Goal: Answer question/provide support

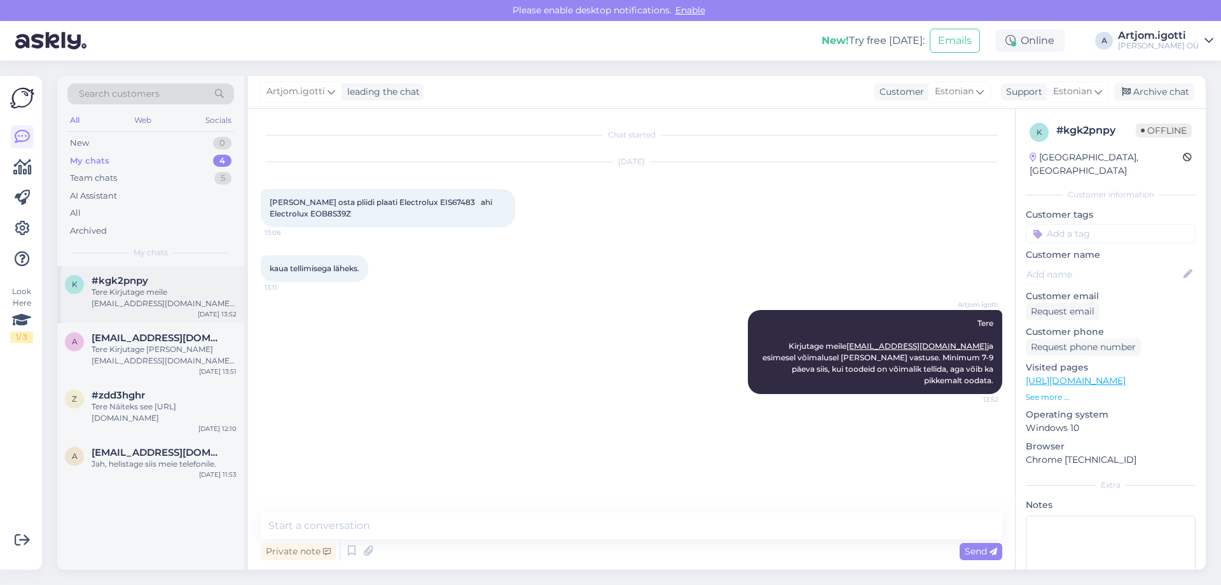
click at [149, 295] on div "Tere Kirjutage meile [EMAIL_ADDRESS][DOMAIN_NAME] ja esimesel võimalusel [PERSO…" at bounding box center [164, 297] width 145 height 23
click at [156, 368] on div "a [EMAIL_ADDRESS][DOMAIN_NAME] Tere Kirjutage [PERSON_NAME] [EMAIL_ADDRESS][DOM…" at bounding box center [150, 351] width 187 height 57
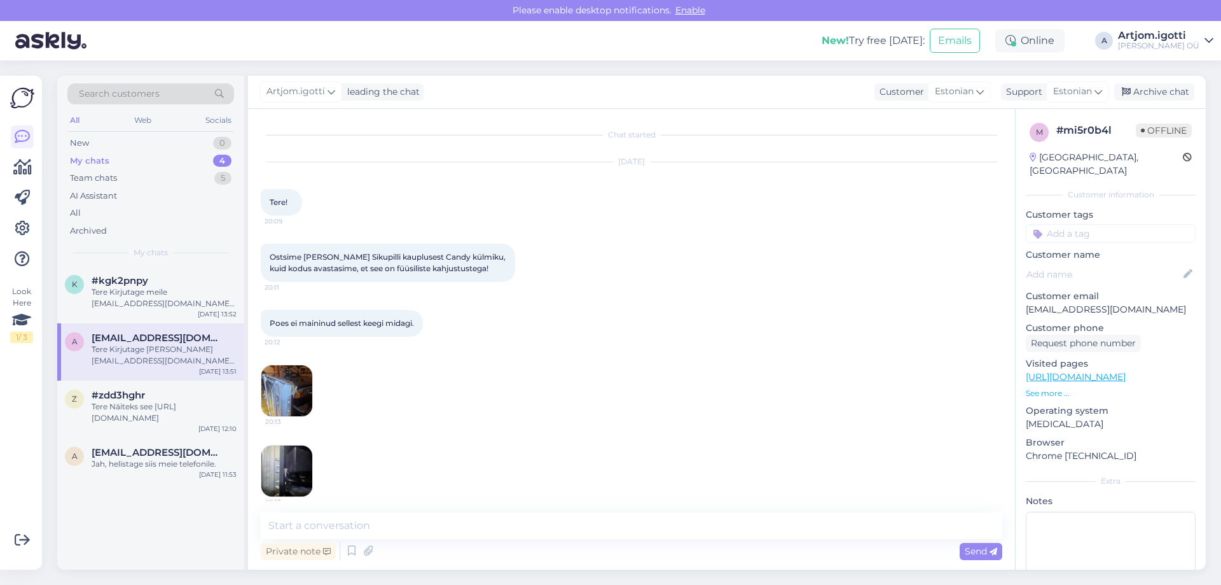
scroll to position [700, 0]
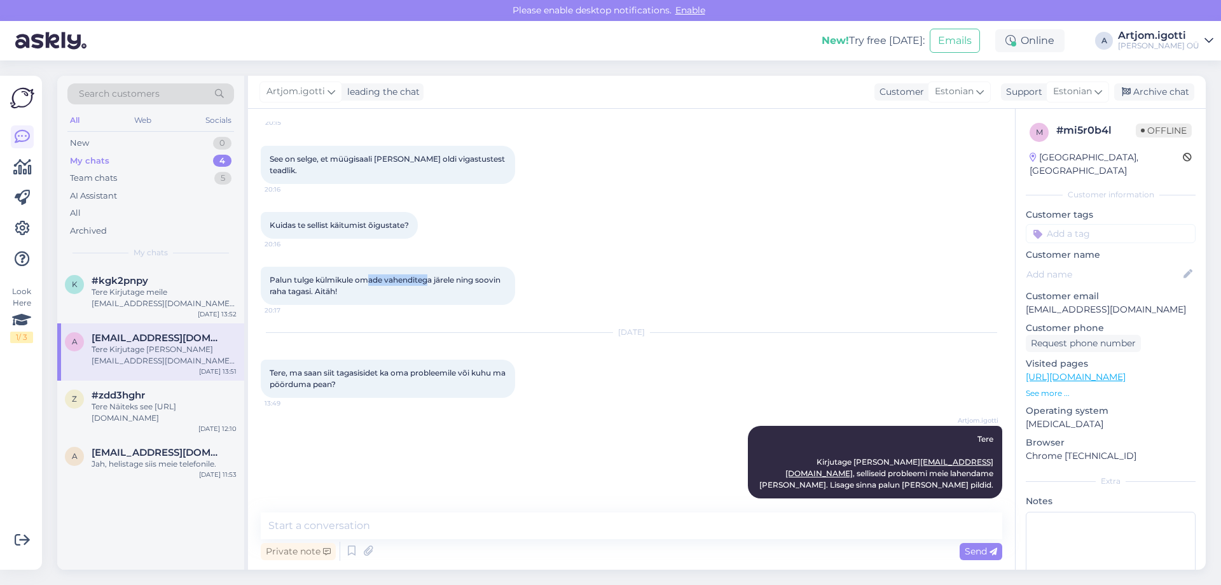
drag, startPoint x: 370, startPoint y: 278, endPoint x: 431, endPoint y: 278, distance: 60.4
click at [431, 278] on span "Palun tulge külmikule omade vahenditega järele ning soovin raha tagasi. Aitäh!" at bounding box center [386, 285] width 233 height 21
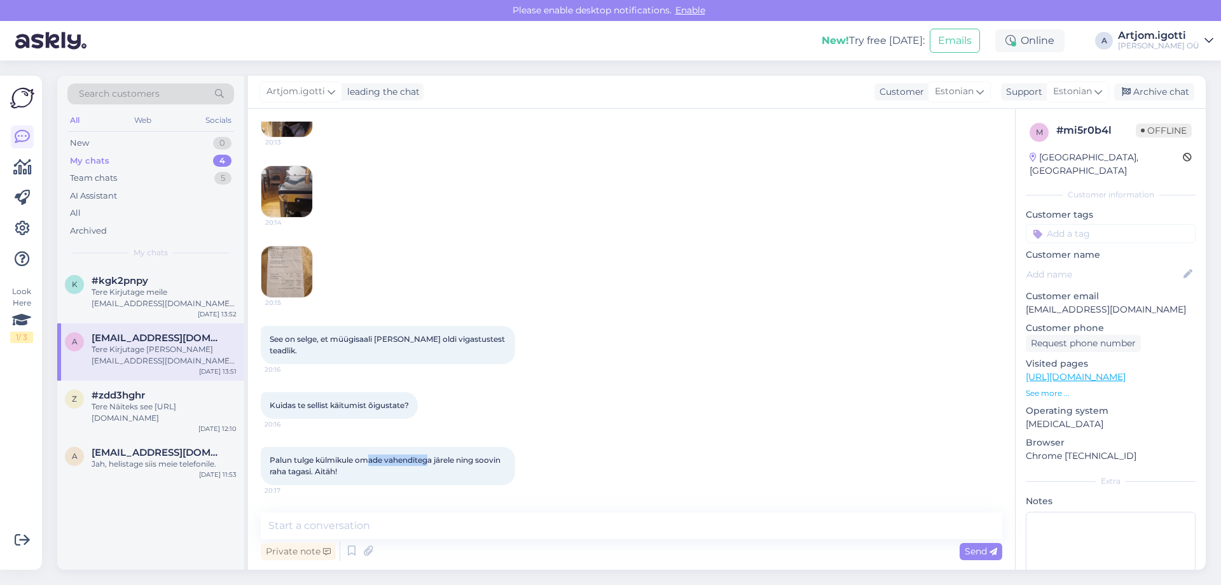
scroll to position [445, 0]
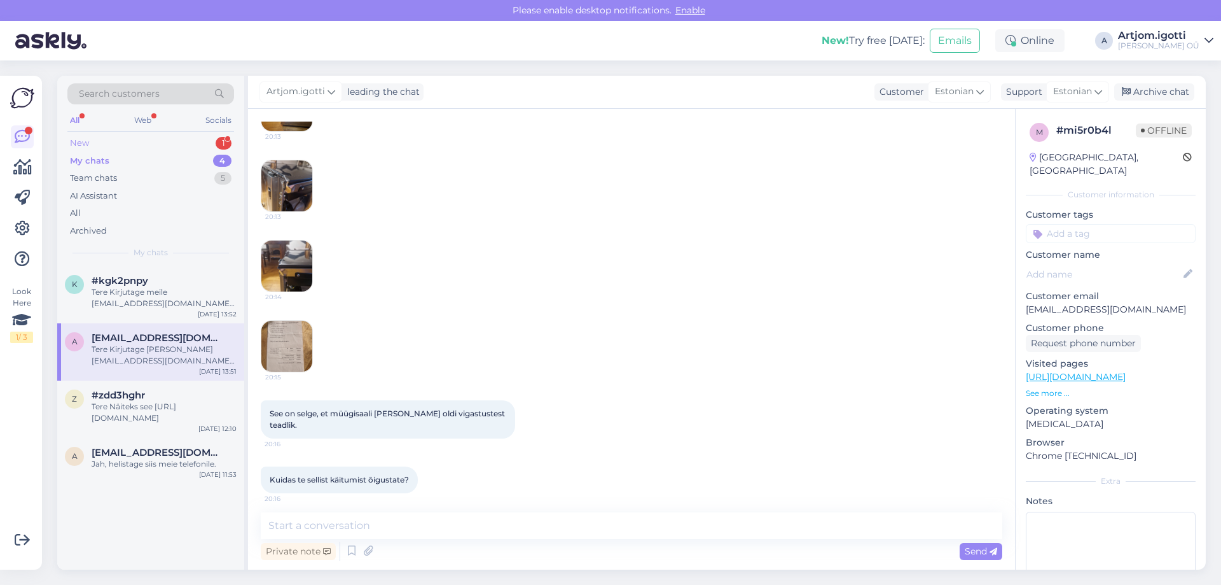
click at [155, 143] on div "New 1" at bounding box center [150, 143] width 167 height 18
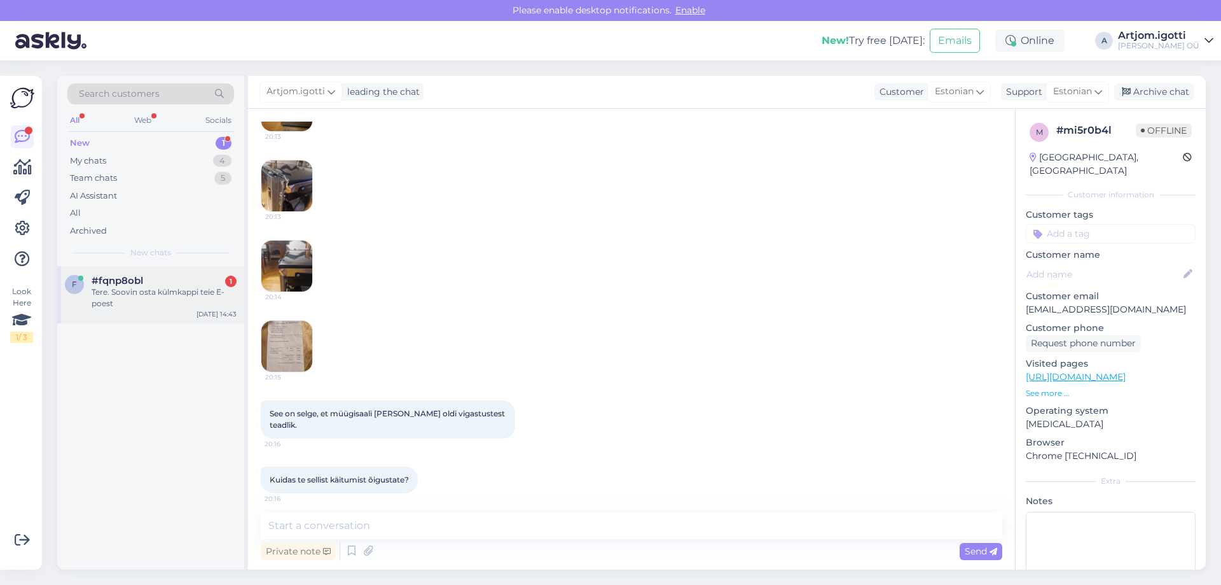
click at [173, 291] on div "Tere. Soovin osta külmkappi teie E-poest" at bounding box center [164, 297] width 145 height 23
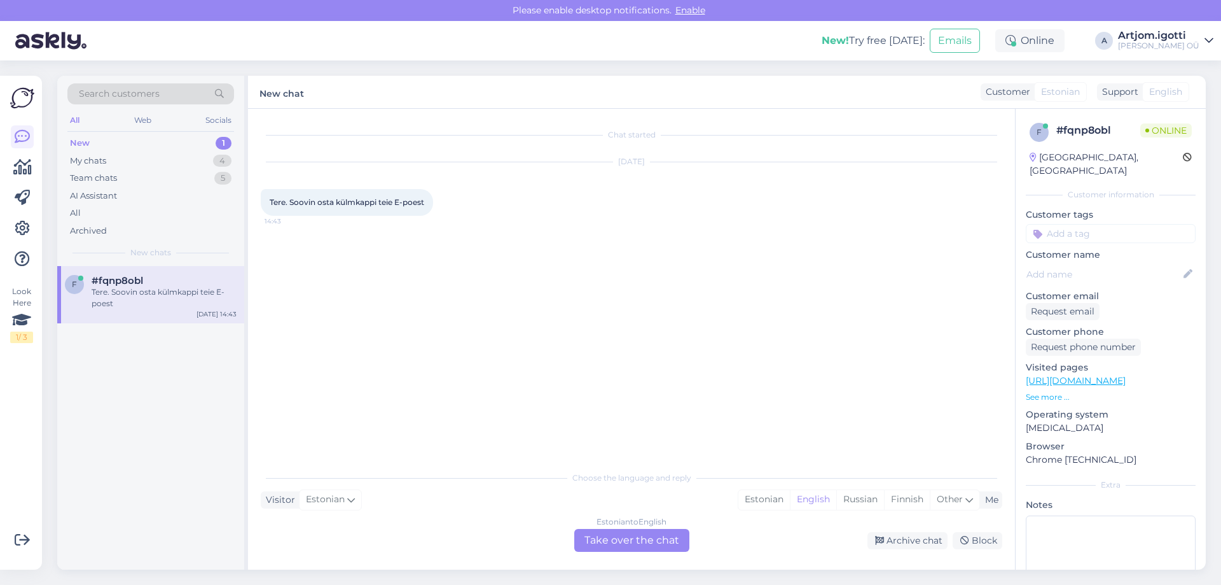
scroll to position [0, 0]
click at [783, 497] on div "Estonian" at bounding box center [765, 499] width 52 height 19
click at [645, 535] on div "Estonian to Estonian Take over the chat" at bounding box center [631, 540] width 115 height 23
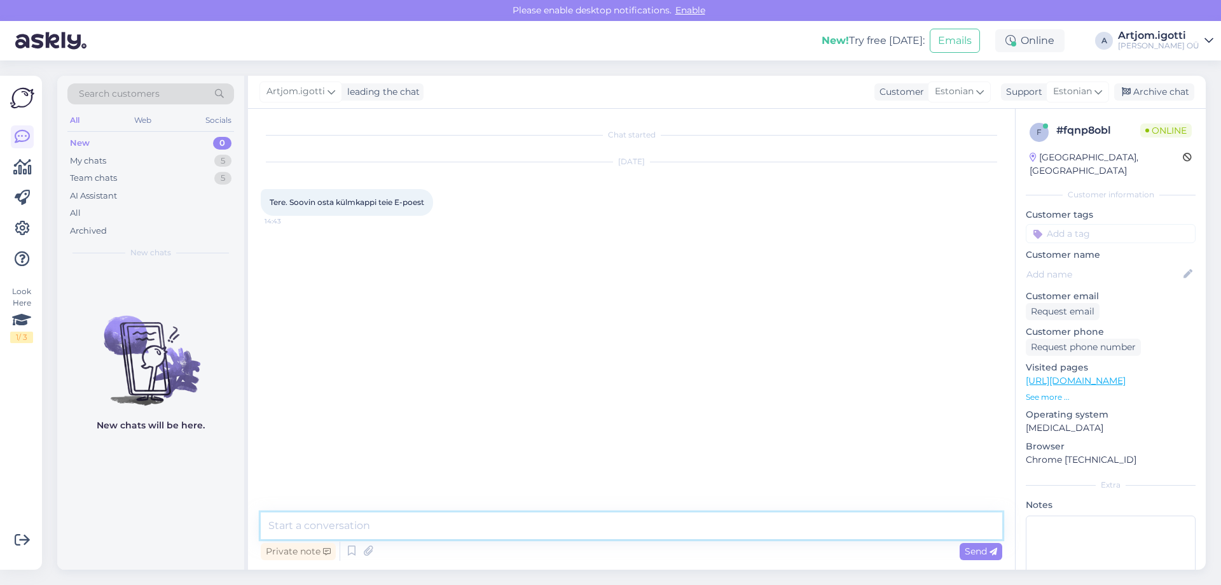
click at [510, 520] on textarea at bounding box center [632, 525] width 742 height 27
type textarea "[PERSON_NAME], mis küsimus teil on"
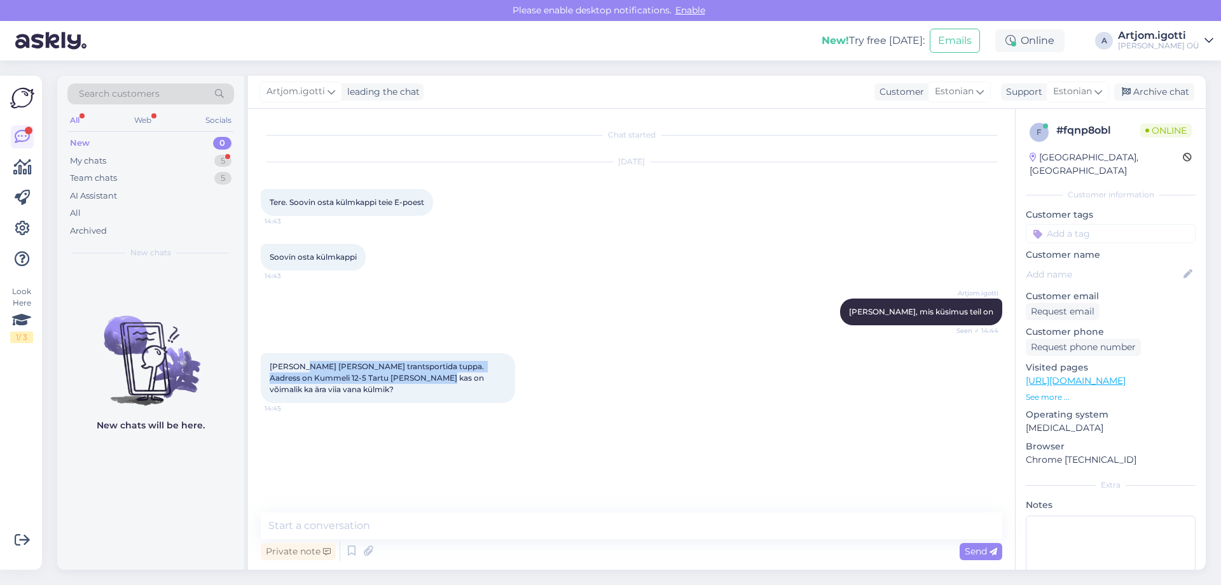
drag, startPoint x: 304, startPoint y: 377, endPoint x: 390, endPoint y: 390, distance: 86.9
click at [390, 390] on span "[PERSON_NAME] [PERSON_NAME] trantsportida tuppa. Aadress on Kummeli 12-5 Tartu …" at bounding box center [378, 377] width 216 height 32
click at [364, 524] on textarea at bounding box center [632, 525] width 742 height 27
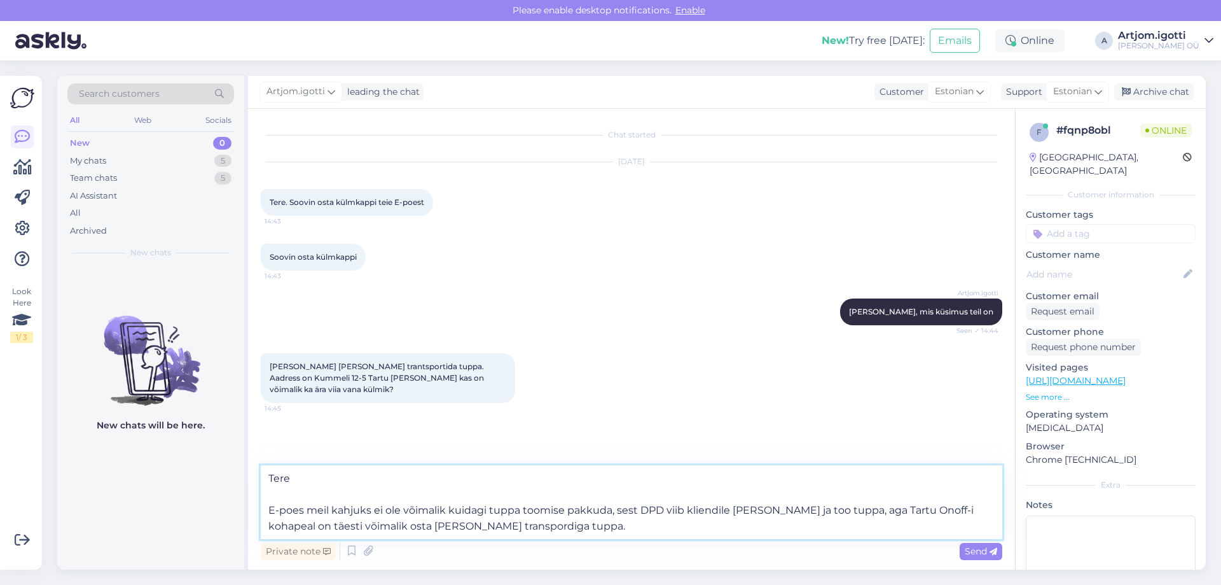
drag, startPoint x: 793, startPoint y: 506, endPoint x: 786, endPoint y: 514, distance: 9.9
click at [786, 514] on textarea "Tere E-poes meil kahjuks ei ole võimalik kuidagi tuppa toomise pakkuda, sest DP…" at bounding box center [632, 502] width 742 height 74
drag, startPoint x: 849, startPoint y: 504, endPoint x: 546, endPoint y: 527, distance: 304.3
click at [546, 527] on textarea "Tere E-poes meil kahjuks ei ole võimalik kuidagi tuppa toomise pakkuda, sest DP…" at bounding box center [632, 502] width 742 height 74
click at [562, 532] on textarea "Tere E-poes meil kahjuks ei ole võimalik kuidagi tuppa toomise pakkuda, sest DP…" at bounding box center [632, 502] width 742 height 74
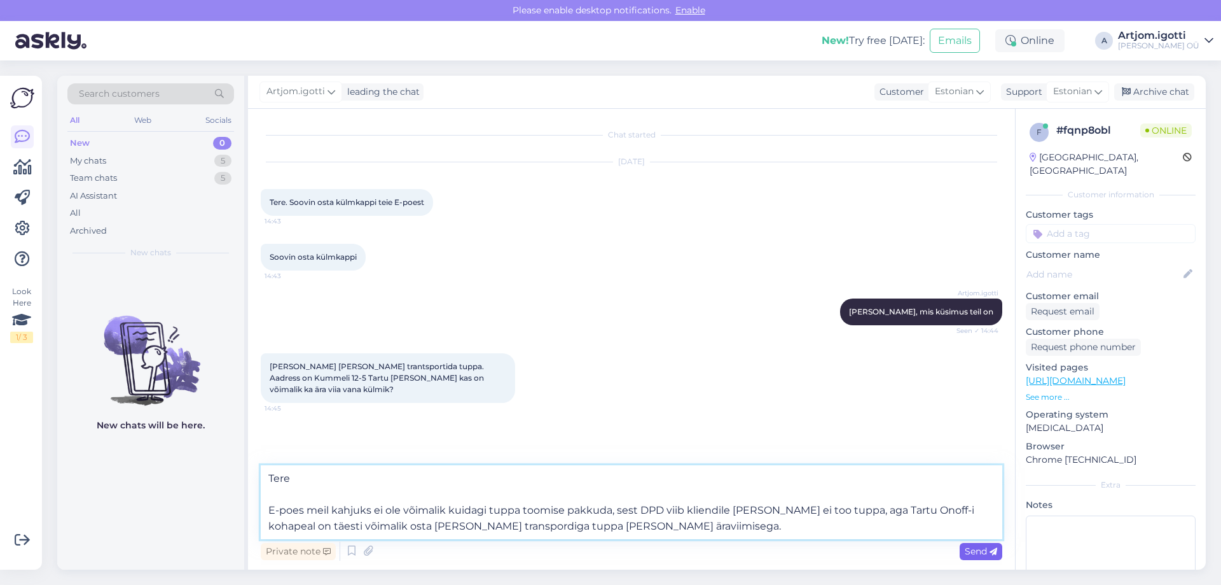
type textarea "Tere E-poes meil kahjuks ei ole võimalik kuidagi tuppa toomise pakkuda, sest DP…"
click at [977, 553] on span "Send" at bounding box center [981, 550] width 32 height 11
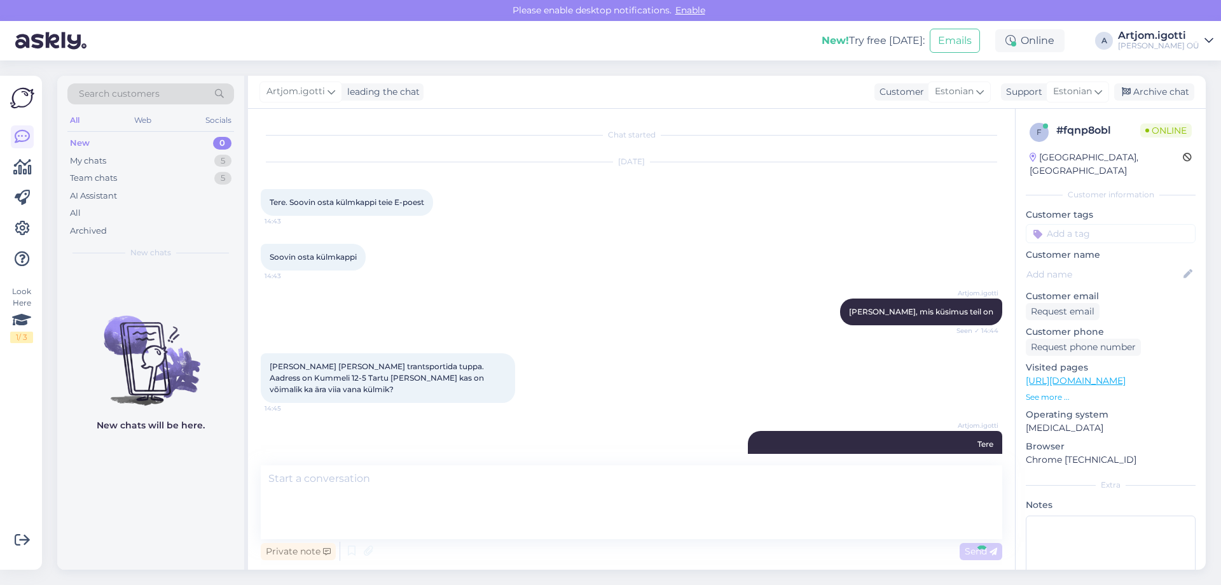
scroll to position [28, 0]
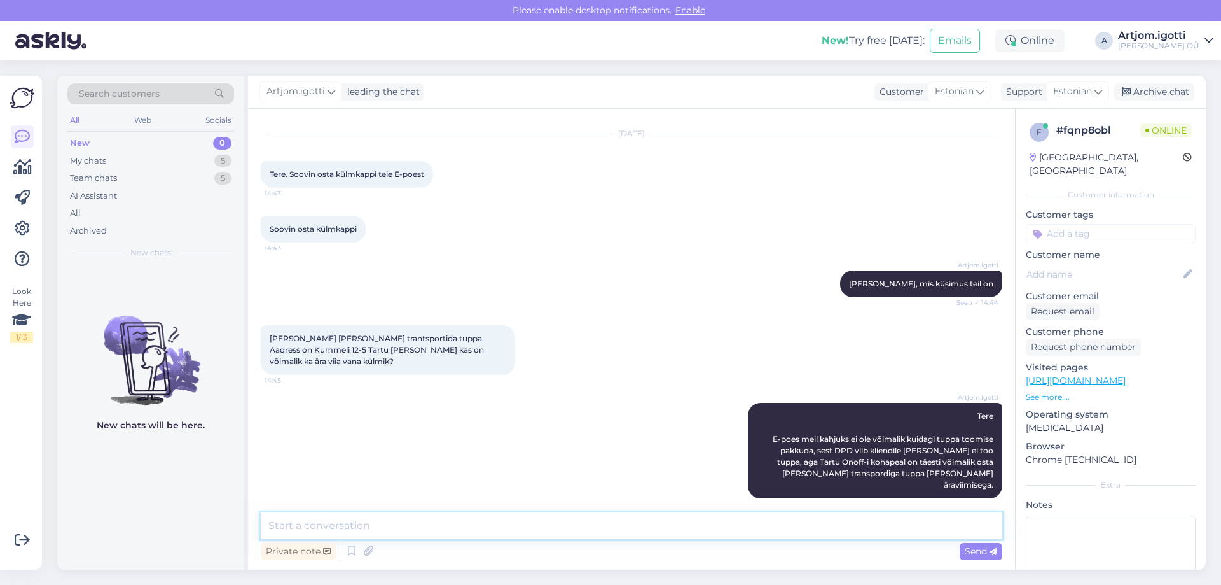
click at [386, 517] on textarea at bounding box center [632, 525] width 742 height 27
type textarea "K"
type textarea "V"
drag, startPoint x: 497, startPoint y: 529, endPoint x: 101, endPoint y: 508, distance: 397.6
click at [101, 508] on div "Search customers All Web Socials New 0 My chats 5 Team chats 5 AI Assistant All…" at bounding box center [631, 323] width 1149 height 494
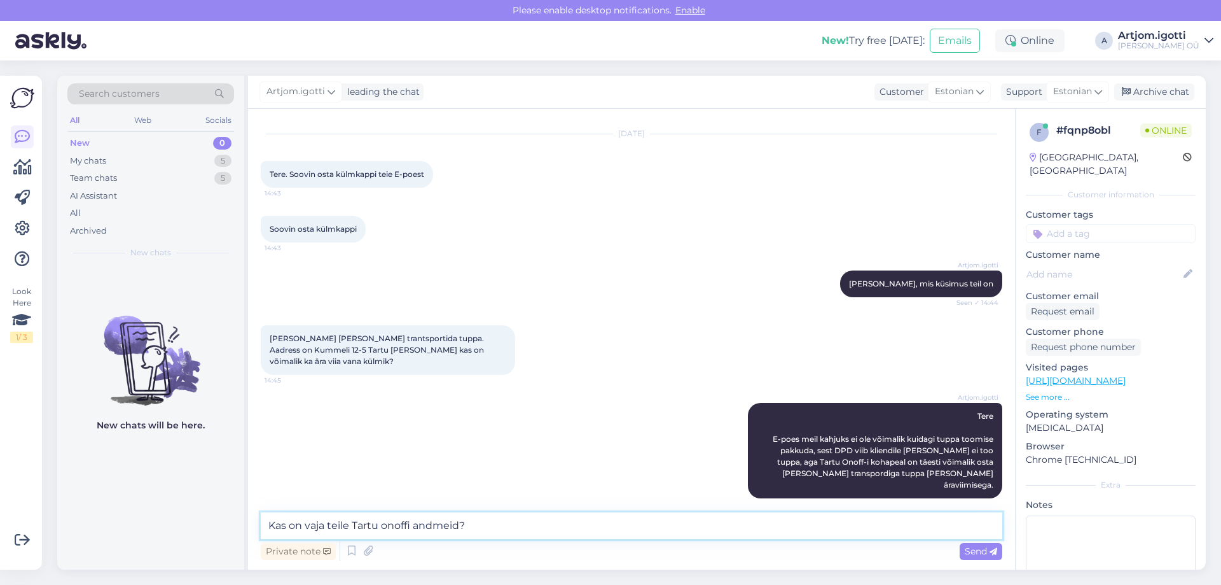
paste textarea "Tartu ONOFF Võru 79 50112 Tartu Eesti Kontaktid 731 5579 [EMAIL_ADDRESS][DOMAIN…"
type textarea "Tartu ONOFF Võru 79 50112 Tartu Eesti Kontaktid 731 5579 [EMAIL_ADDRESS][DOMAIN…"
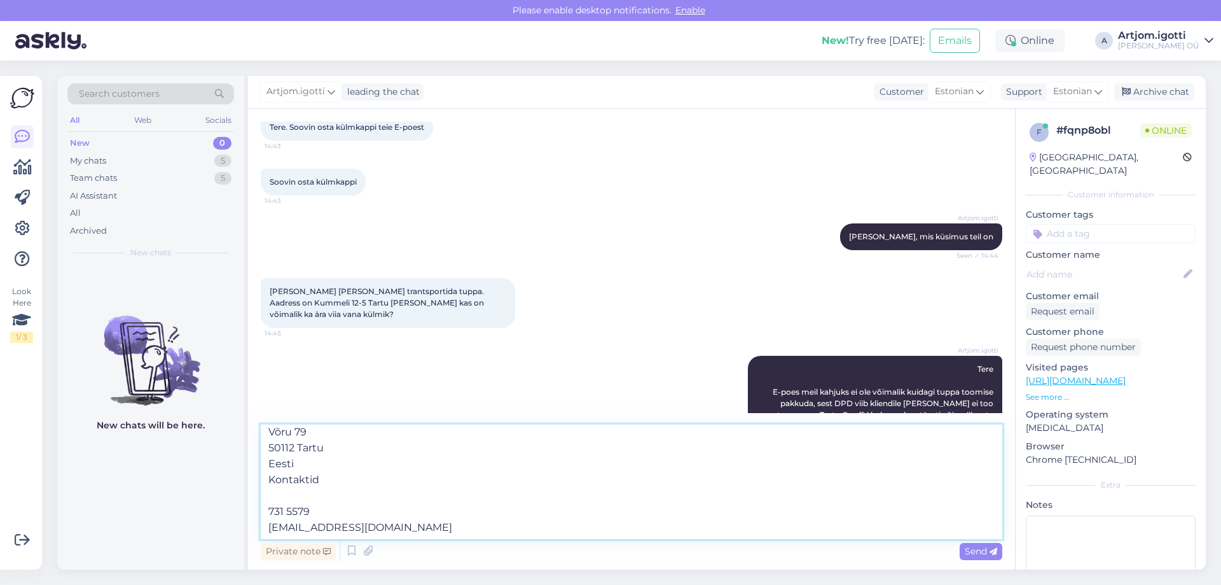
scroll to position [39, 0]
click at [365, 520] on textarea "Tartu ONOFF Võru 79 50112 Tartu Eesti Kontaktid 731 5579 [EMAIL_ADDRESS][DOMAIN…" at bounding box center [632, 481] width 742 height 115
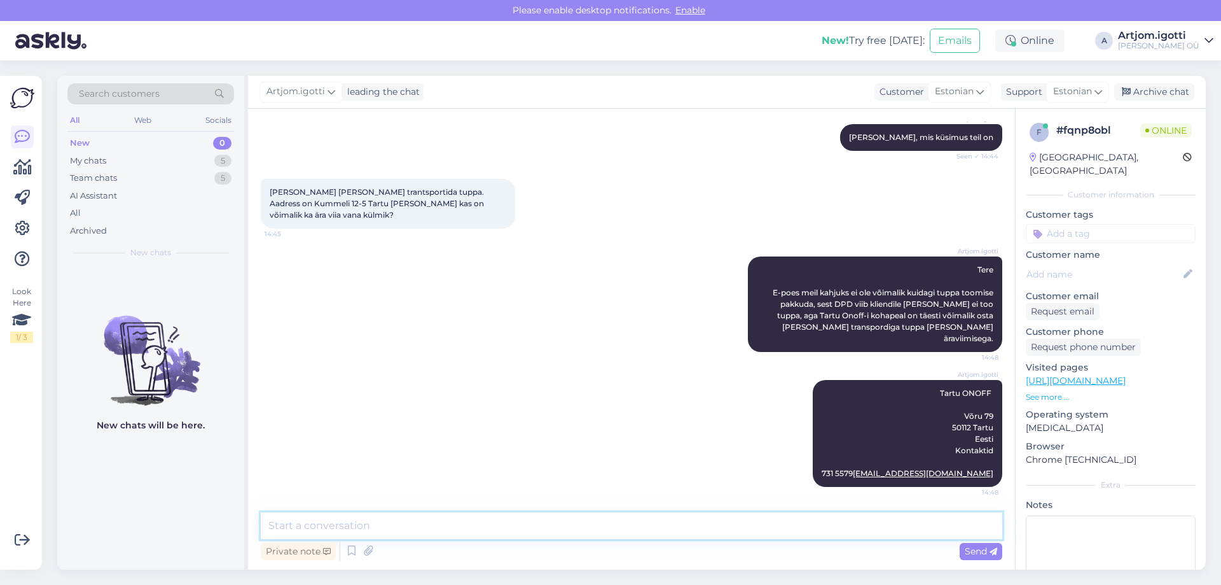
type textarea "T"
type textarea "N"
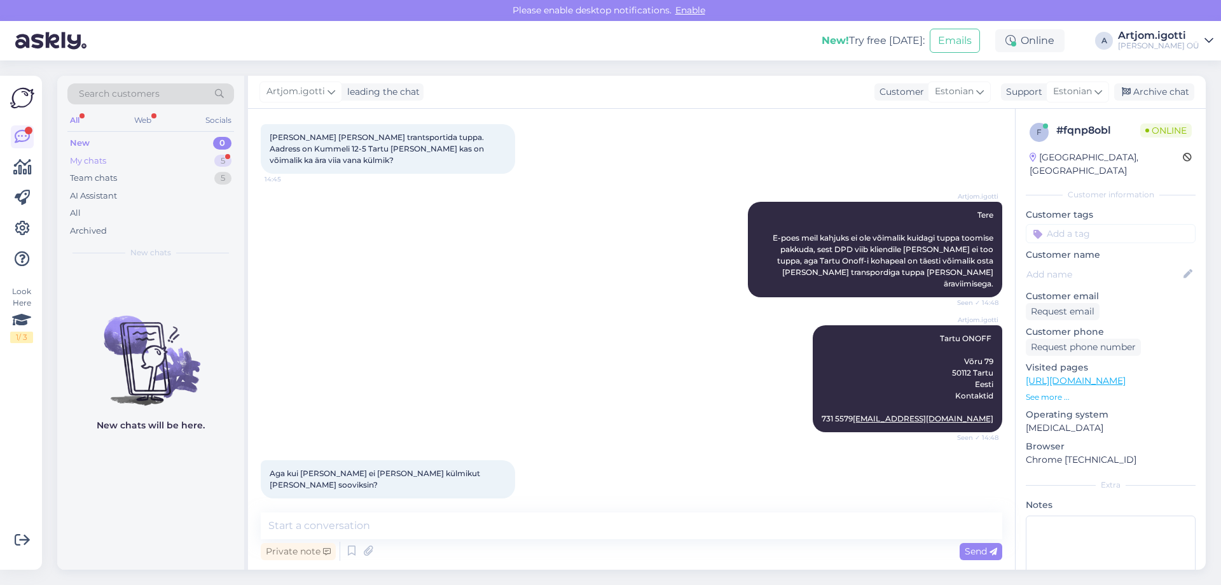
click at [181, 158] on div "My chats 5" at bounding box center [150, 161] width 167 height 18
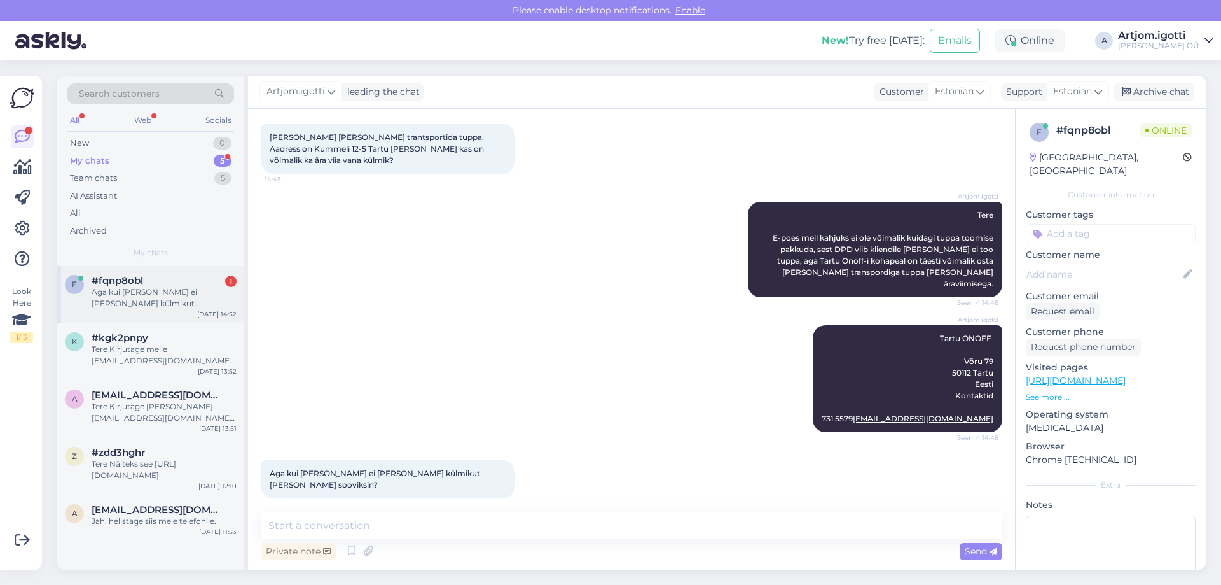
click at [157, 298] on div "Aga kui [PERSON_NAME] ei [PERSON_NAME] külmikut [PERSON_NAME] sooviksin?" at bounding box center [164, 297] width 145 height 23
click at [409, 524] on textarea at bounding box center [632, 525] width 742 height 27
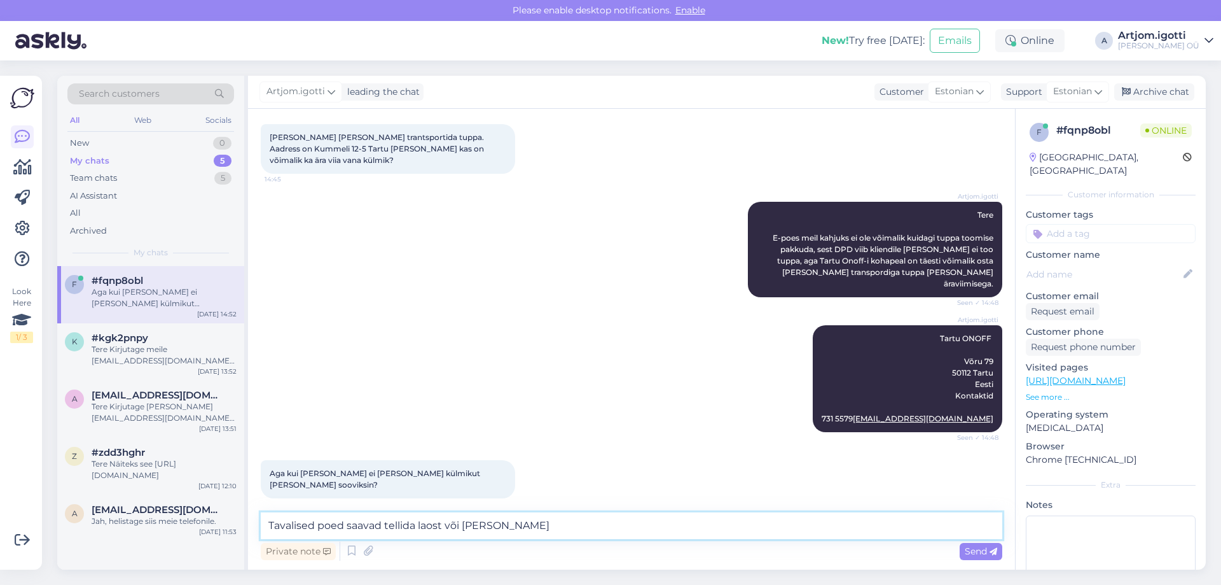
type textarea "Tavalised poed saavad tellida laost või [PERSON_NAME]."
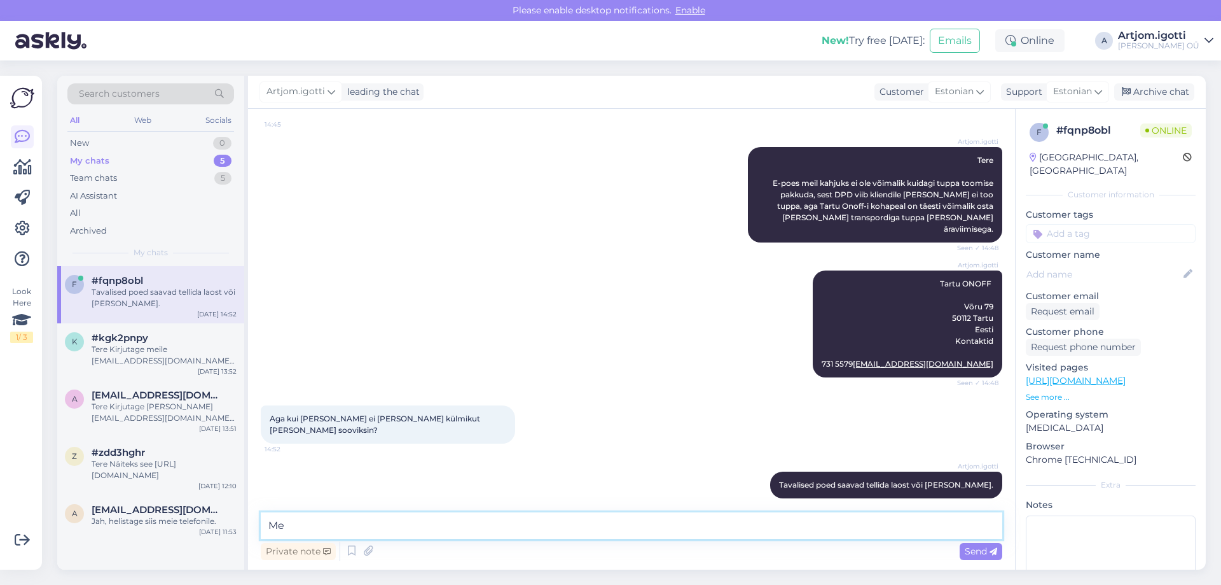
type textarea "M"
type textarea "Kõik toodet meil on [PERSON_NAME]."
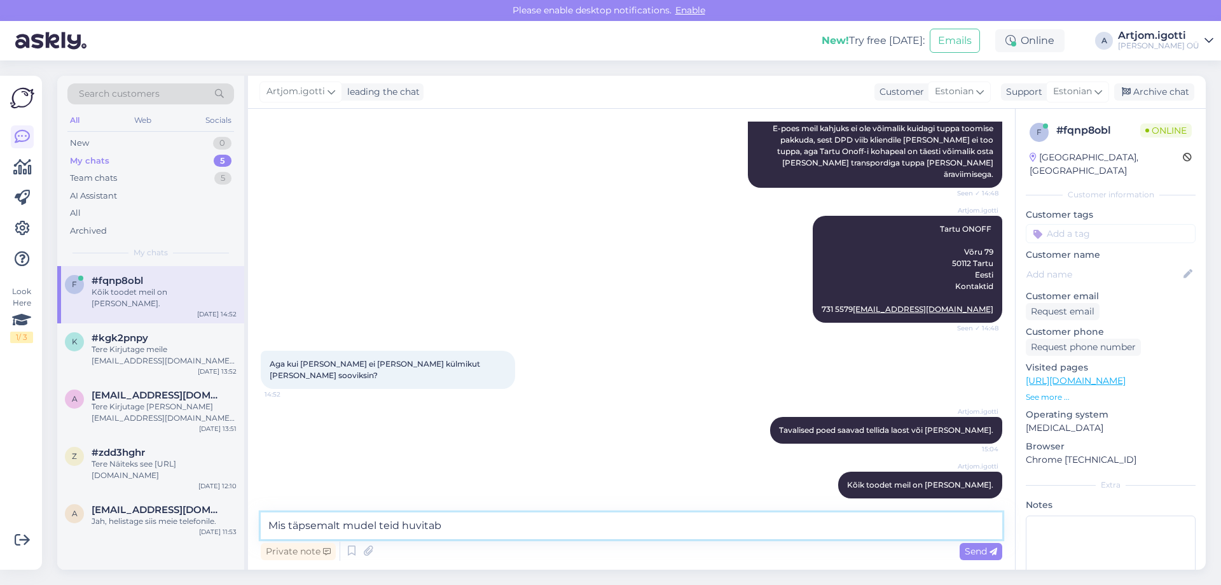
type textarea "Mis täpsemalt mudel teid huvitab?"
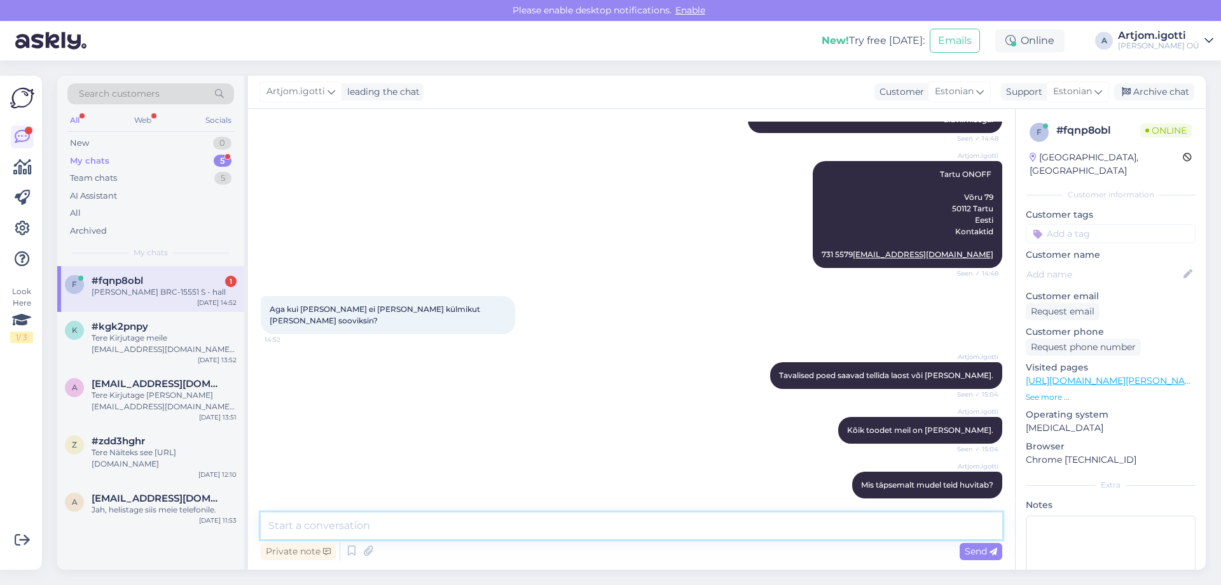
scroll to position [448, 0]
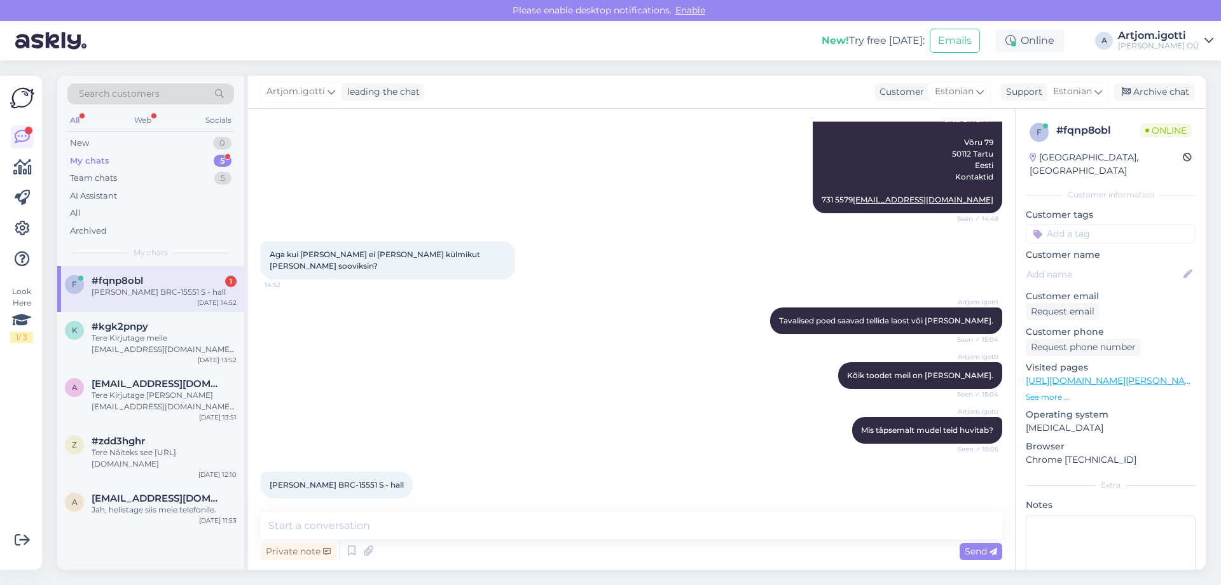
click at [170, 284] on div "#fqnp8obl 1" at bounding box center [164, 280] width 145 height 11
drag, startPoint x: 263, startPoint y: 473, endPoint x: 330, endPoint y: 471, distance: 66.2
click at [330, 471] on div "[PERSON_NAME] BRC-15551 S - hall 15:09" at bounding box center [337, 484] width 152 height 27
copy span "[PERSON_NAME] BRC-15551"
click at [341, 536] on textarea at bounding box center [632, 525] width 742 height 27
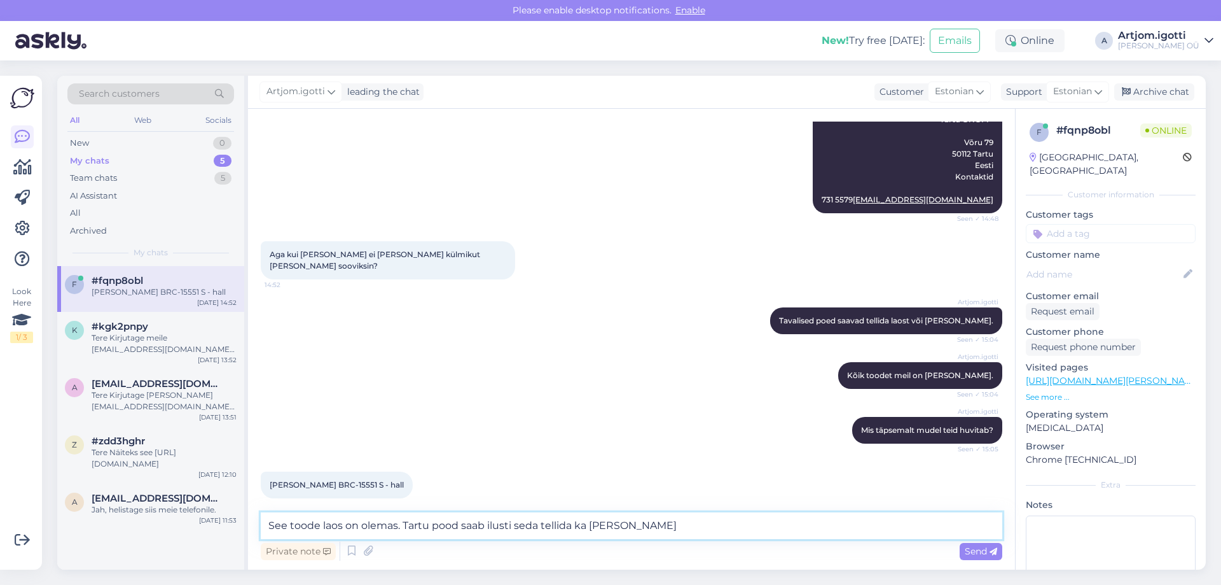
type textarea "See toode laos on olemas. Tartu pood saab ilusti seda tellida ka [PERSON_NAME]."
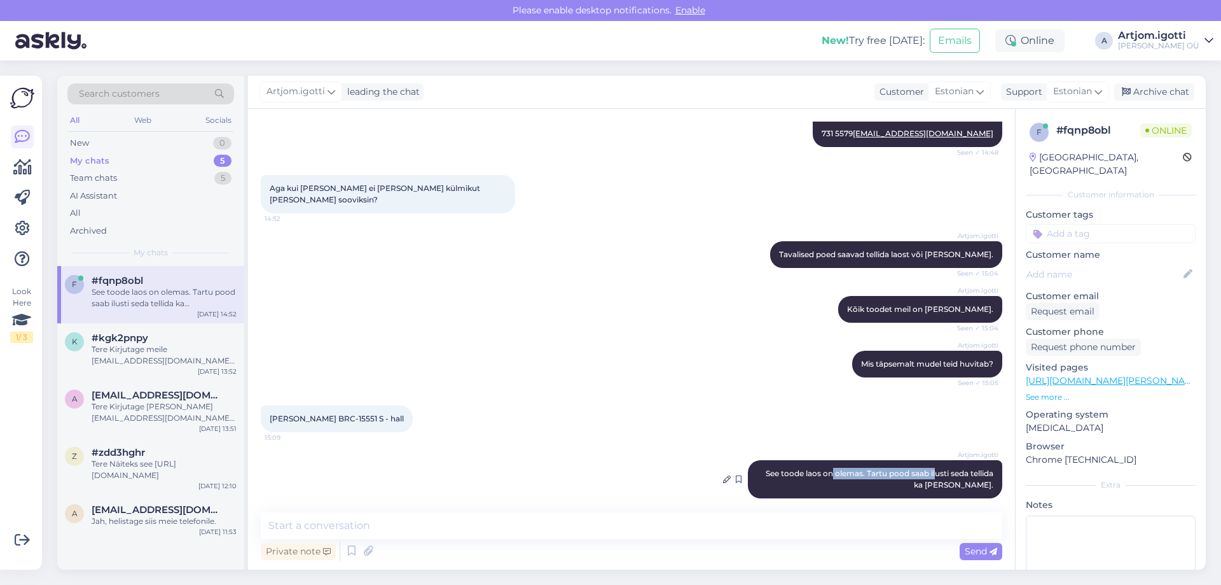
drag, startPoint x: 820, startPoint y: 462, endPoint x: 945, endPoint y: 464, distance: 125.3
click at [925, 468] on span "See toode laos on olemas. Tartu pood saab ilusti seda tellida ka [PERSON_NAME]." at bounding box center [881, 478] width 230 height 21
drag, startPoint x: 952, startPoint y: 464, endPoint x: 977, endPoint y: 464, distance: 25.5
click at [953, 468] on span "See toode laos on olemas. Tartu pood saab ilusti seda tellida ka [PERSON_NAME]." at bounding box center [881, 478] width 230 height 21
drag, startPoint x: 931, startPoint y: 470, endPoint x: 981, endPoint y: 471, distance: 49.6
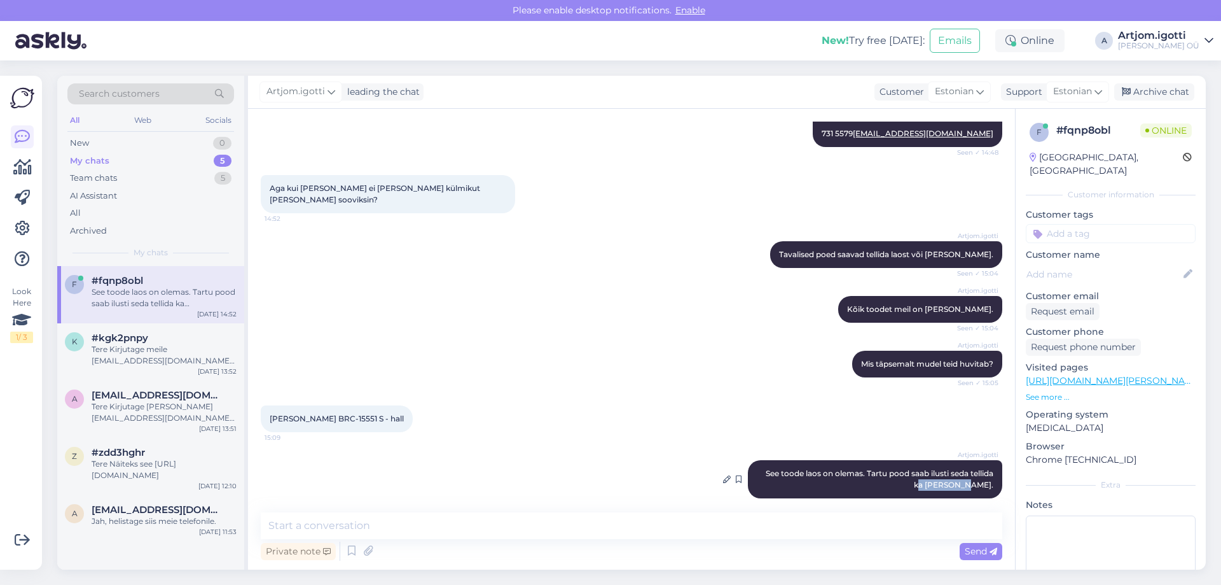
click at [981, 471] on span "See toode laos on olemas. Tartu pood saab ilusti seda tellida ka [PERSON_NAME]." at bounding box center [881, 478] width 230 height 21
click at [481, 516] on textarea at bounding box center [632, 525] width 742 height 27
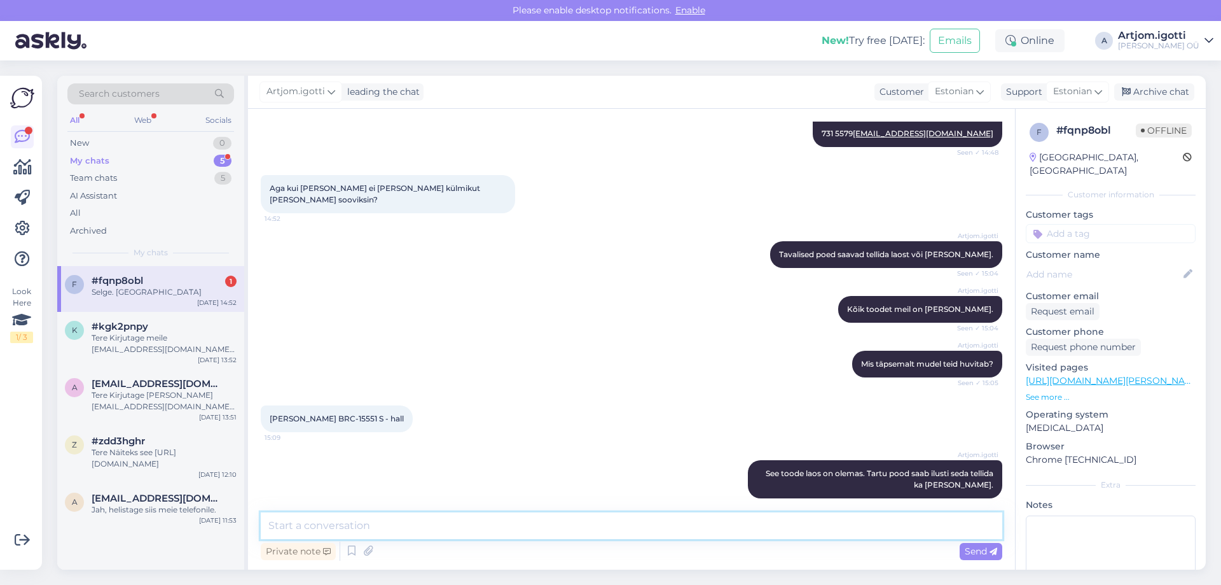
scroll to position [569, 0]
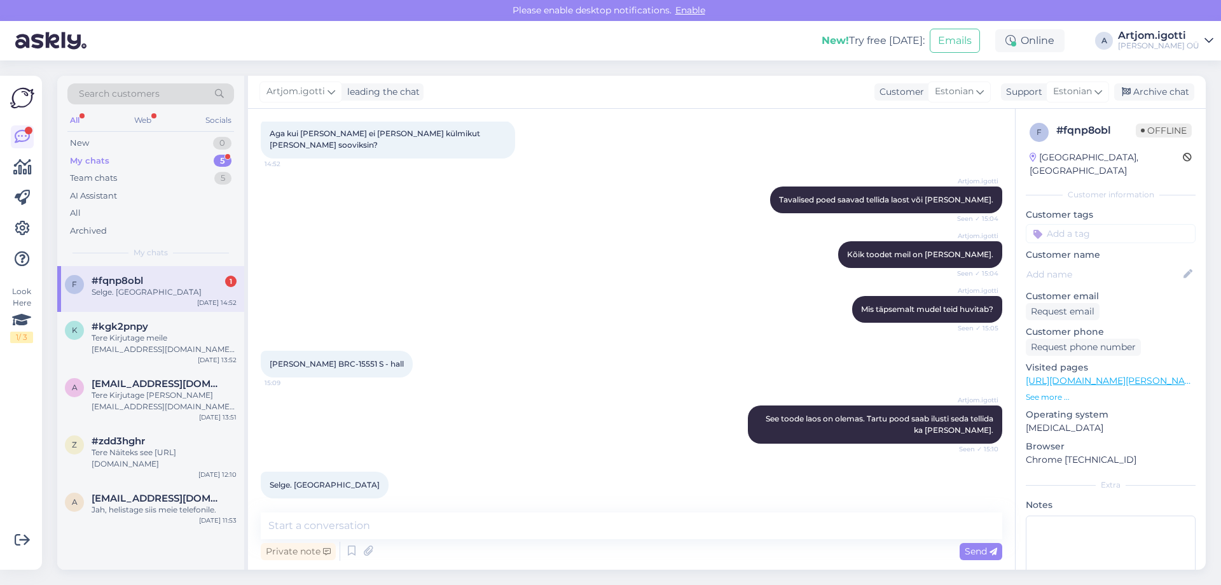
click at [178, 295] on div "Selge. [GEOGRAPHIC_DATA]" at bounding box center [164, 291] width 145 height 11
click at [430, 527] on textarea at bounding box center [632, 525] width 742 height 27
type textarea "Ilusat päeva."
click at [989, 560] on div "Private note Send" at bounding box center [632, 551] width 742 height 24
click at [988, 555] on span "Send" at bounding box center [981, 550] width 32 height 11
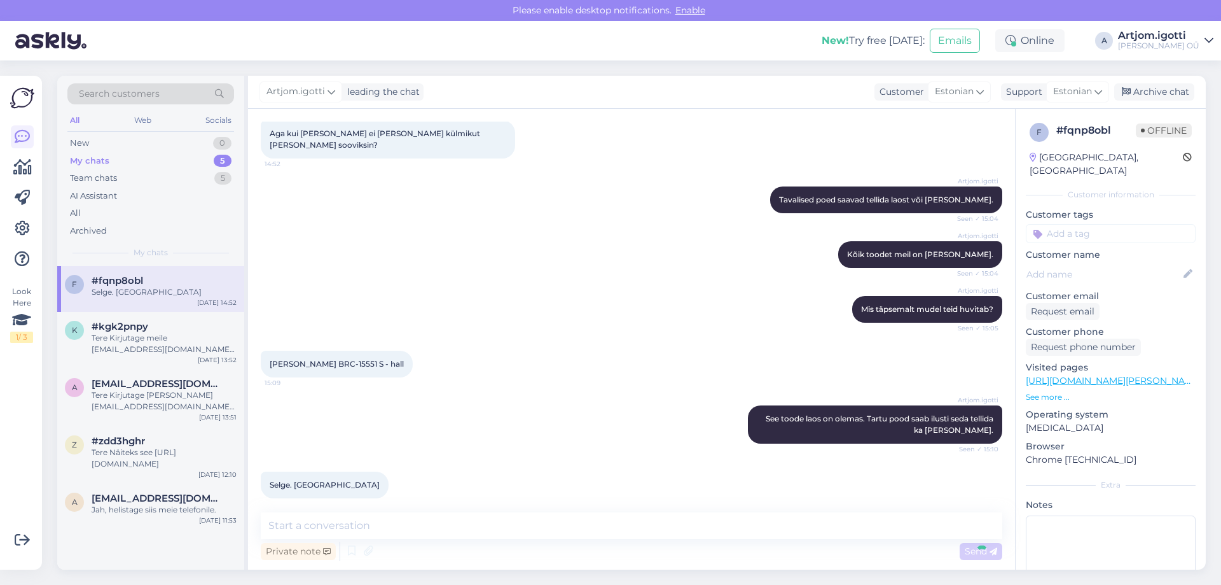
scroll to position [623, 0]
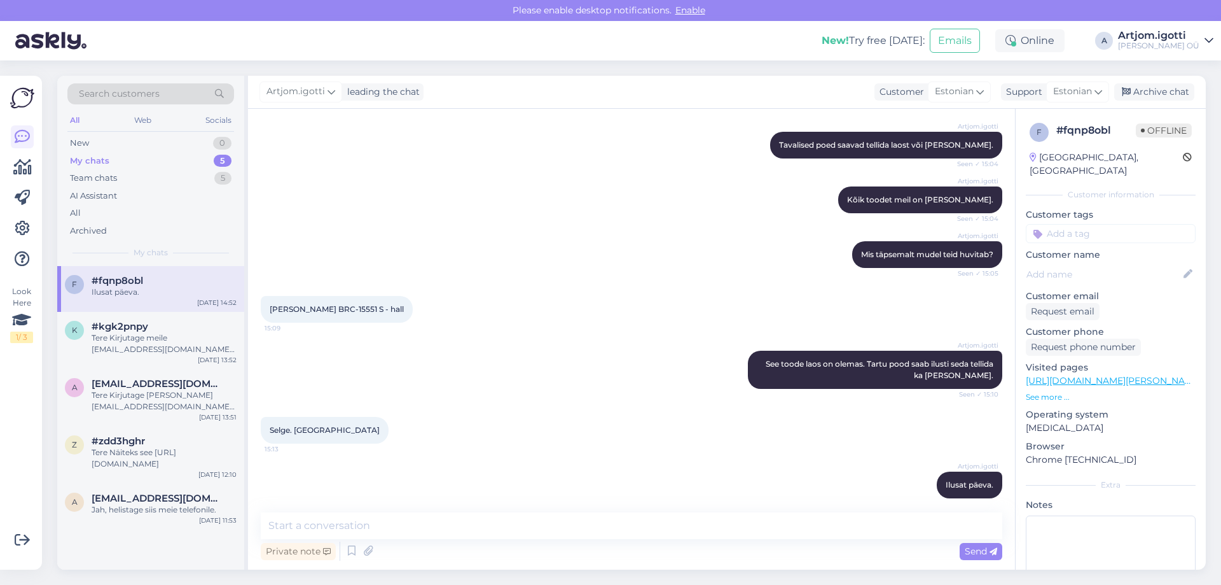
click at [1155, 83] on div "Artjom.[PERSON_NAME] leading the chat Customer Estonian Support Estonian Archiv…" at bounding box center [727, 92] width 958 height 33
click at [1149, 89] on div "Archive chat" at bounding box center [1155, 91] width 80 height 17
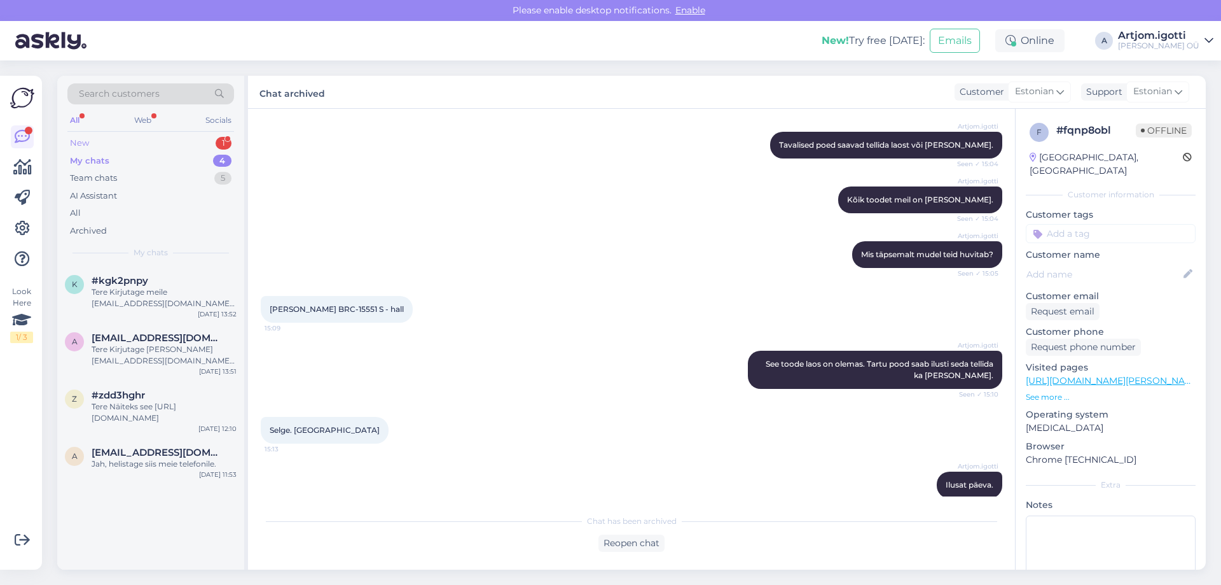
click at [170, 145] on div "New 1" at bounding box center [150, 143] width 167 height 18
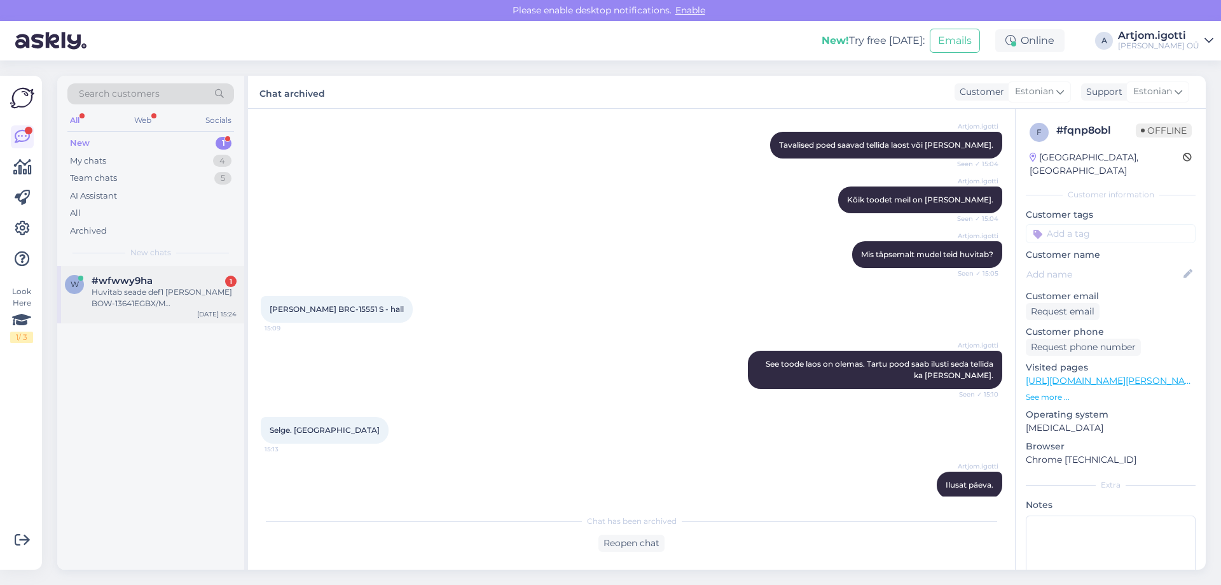
click at [189, 296] on div "Huvitab seade def1 [PERSON_NAME] BOW-13641EGBX/M mikrolainefunktsioon" at bounding box center [164, 297] width 145 height 23
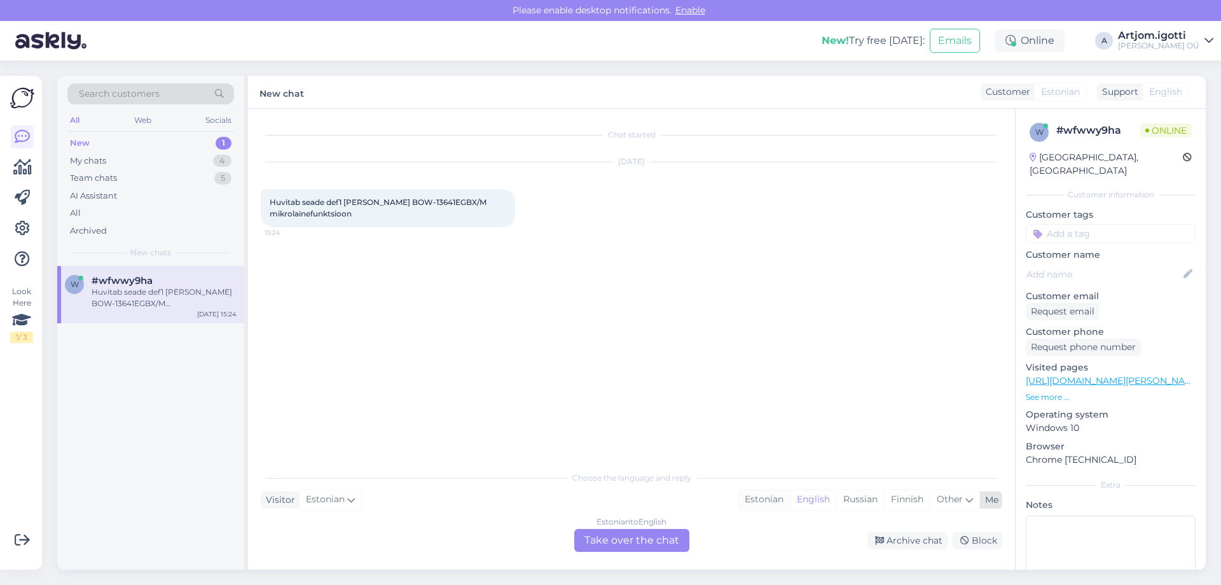
click at [781, 507] on div "Estonian" at bounding box center [765, 499] width 52 height 19
click at [639, 542] on div "Estonian to Estonian Take over the chat" at bounding box center [631, 540] width 115 height 23
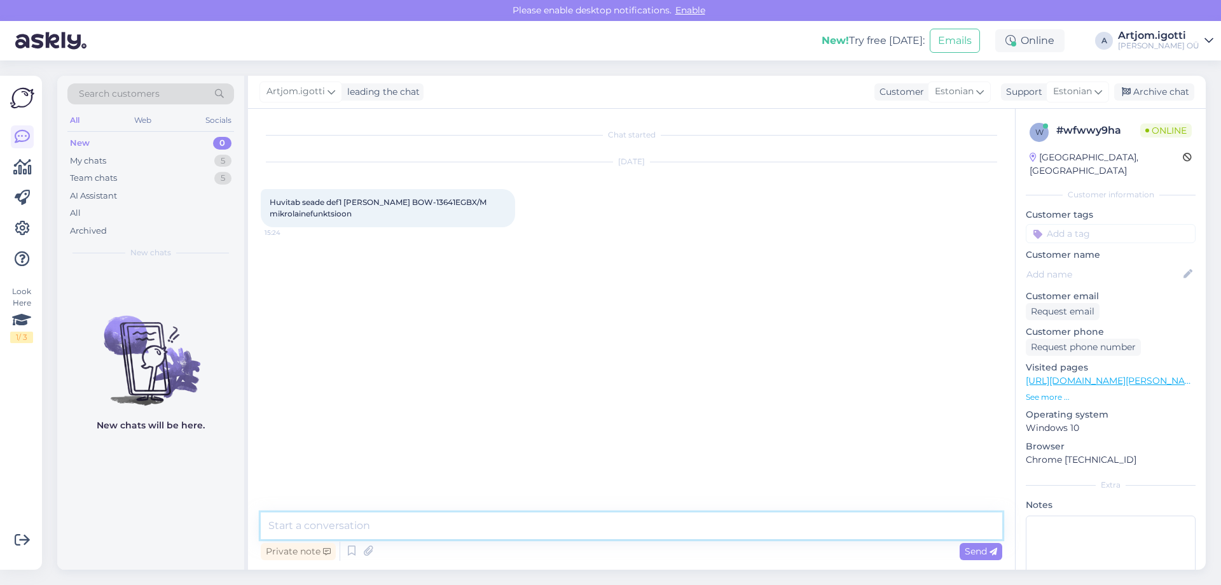
click at [576, 520] on textarea at bounding box center [632, 525] width 742 height 27
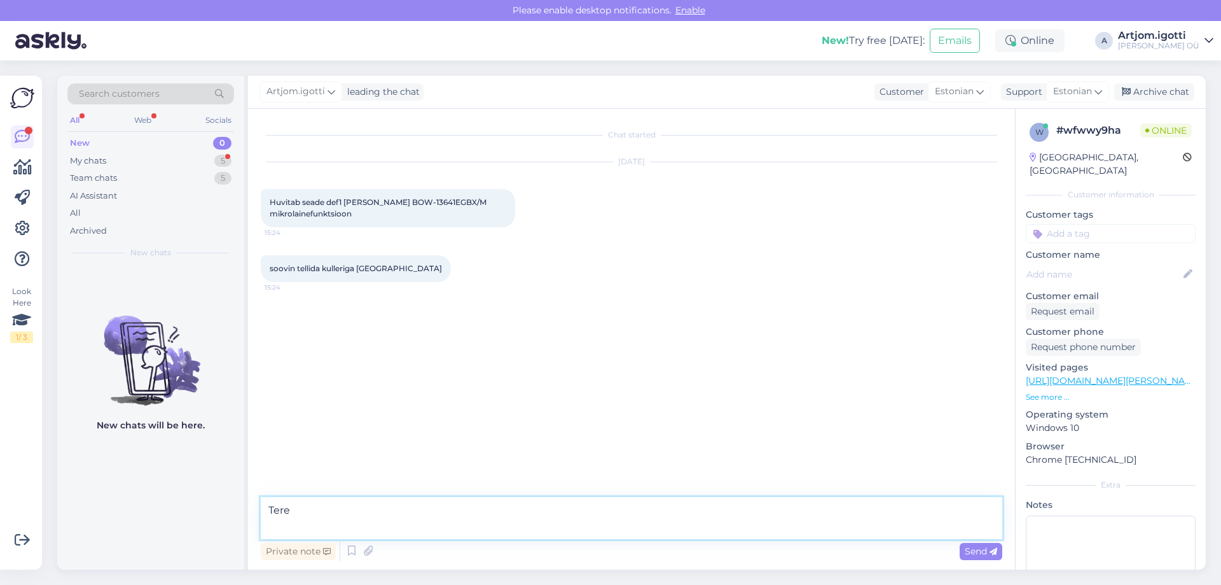
type textarea "Tere"
